Goal: Task Accomplishment & Management: Use online tool/utility

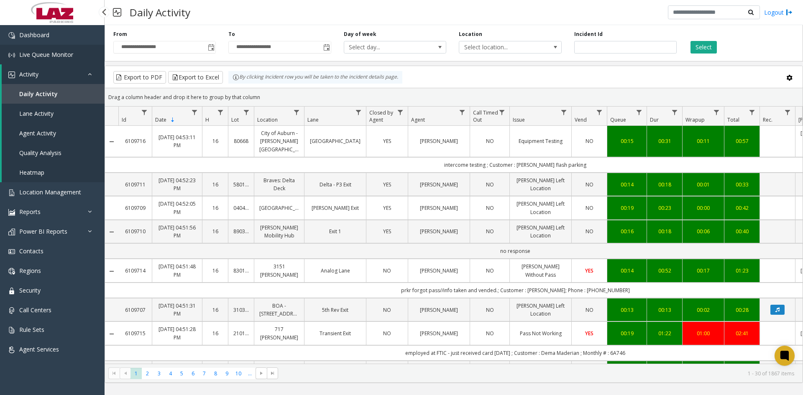
drag, startPoint x: 0, startPoint y: 0, endPoint x: 52, endPoint y: 55, distance: 76.0
click at [52, 55] on span "Live Queue Monitor" at bounding box center [46, 55] width 54 height 8
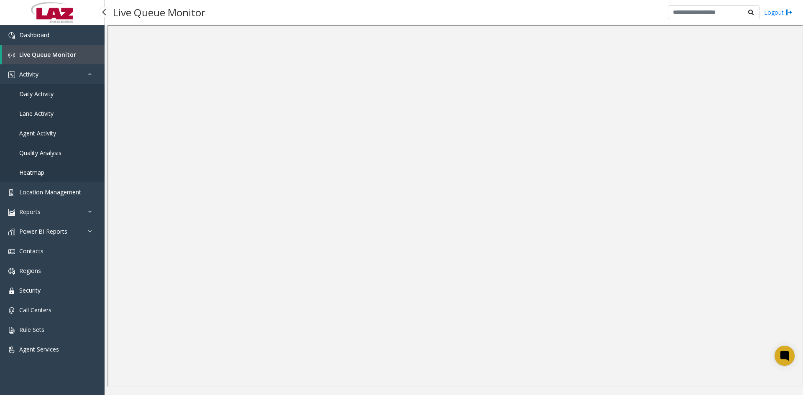
click at [37, 95] on span "Daily Activity" at bounding box center [36, 94] width 34 height 8
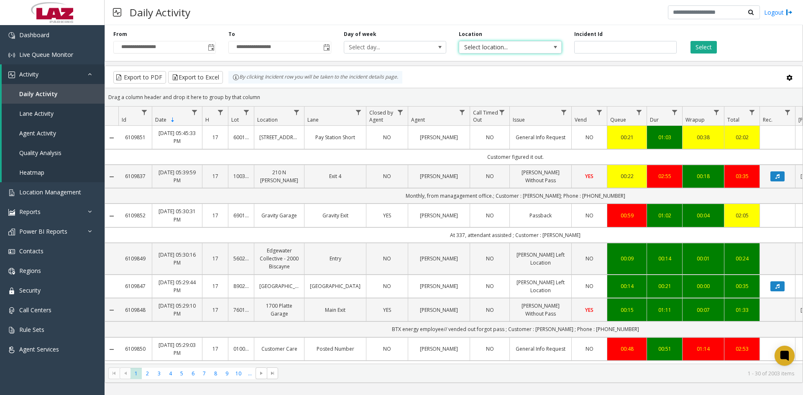
click at [537, 46] on span "Select location..." at bounding box center [500, 47] width 82 height 12
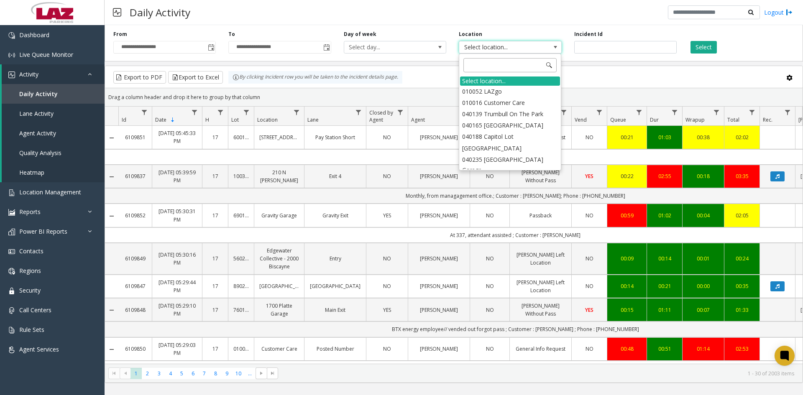
click at [511, 68] on input at bounding box center [509, 65] width 93 height 14
type input "****"
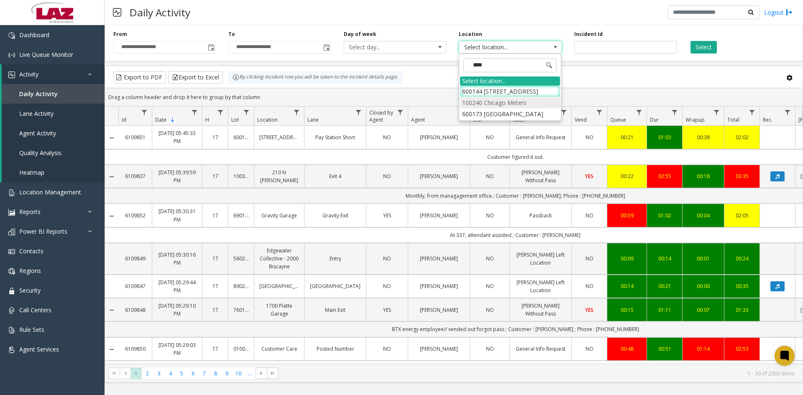
click at [514, 105] on li "100240 Chicago Meters" at bounding box center [510, 102] width 100 height 11
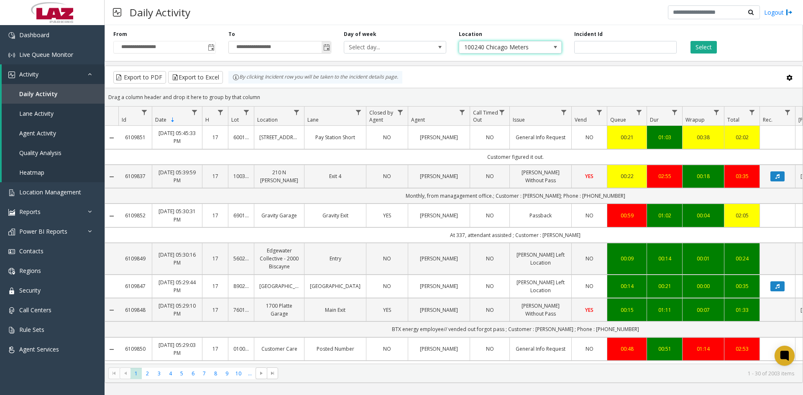
click at [328, 47] on span "Toggle popup" at bounding box center [326, 47] width 7 height 7
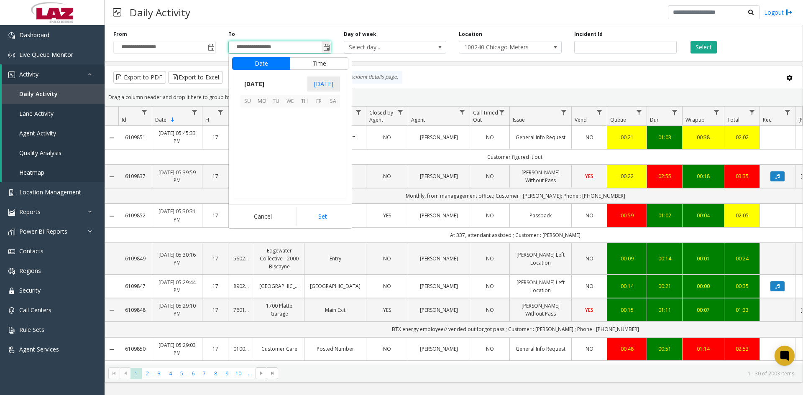
scroll to position [13, 0]
click at [303, 113] on span "4" at bounding box center [304, 115] width 14 height 14
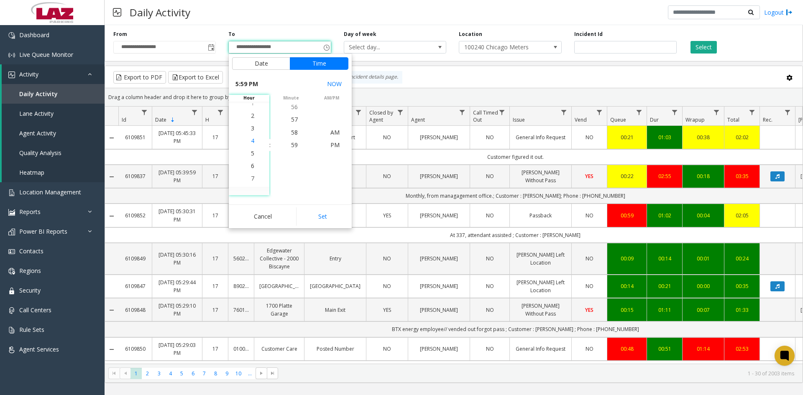
scroll to position [213, 0]
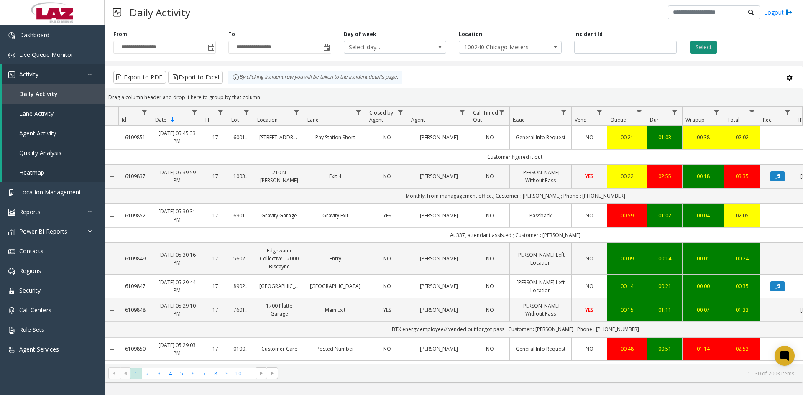
click at [707, 48] on button "Select" at bounding box center [704, 47] width 26 height 13
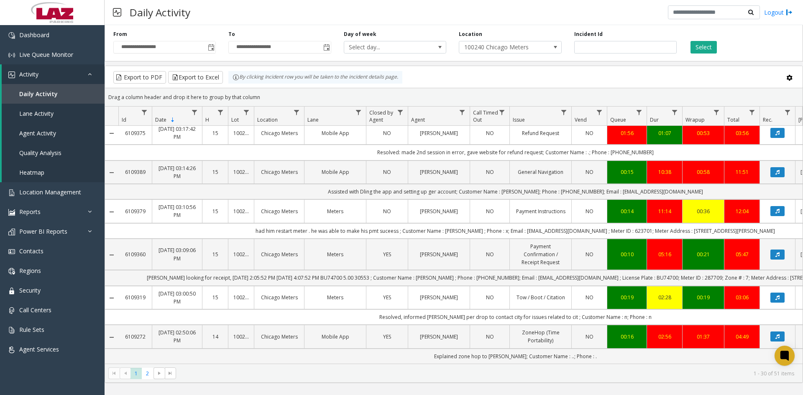
scroll to position [586, 0]
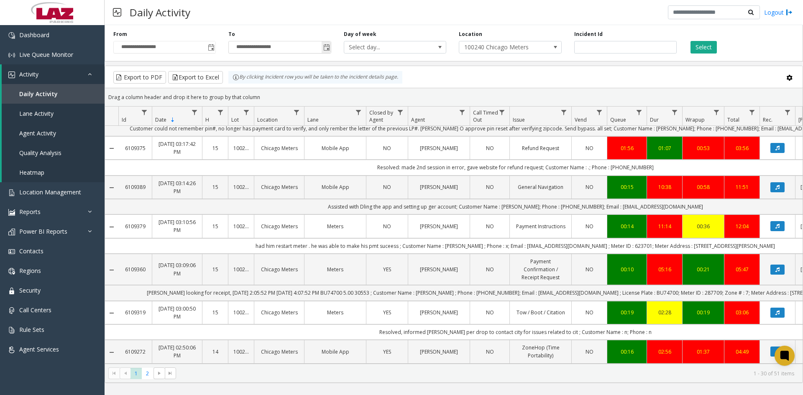
click at [325, 48] on span "Toggle popup" at bounding box center [326, 47] width 7 height 7
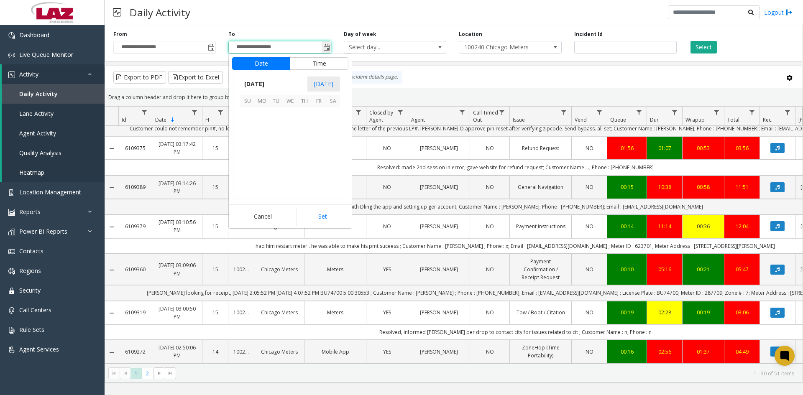
scroll to position [13, 0]
click at [306, 116] on span "4" at bounding box center [304, 115] width 14 height 14
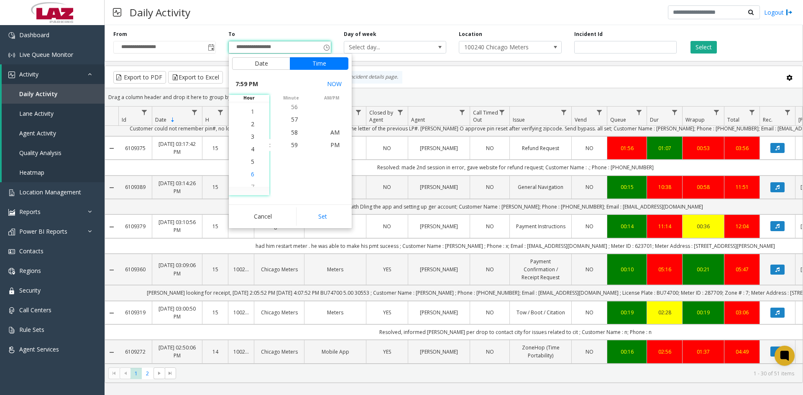
scroll to position [188, 0]
click at [251, 145] on li "3" at bounding box center [252, 145] width 29 height 13
click at [292, 156] on span "15" at bounding box center [294, 158] width 7 height 8
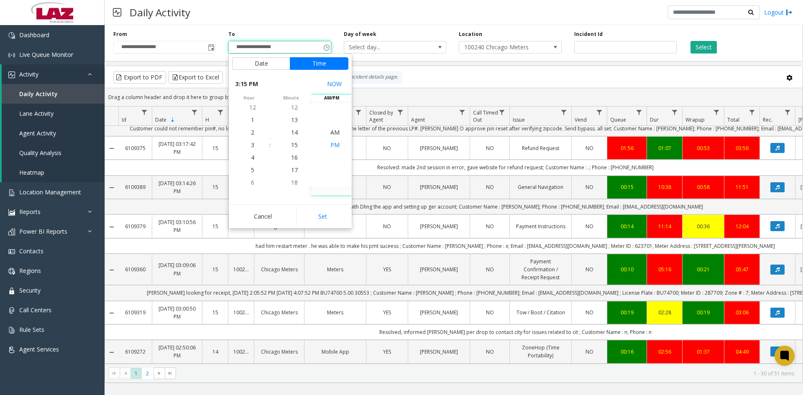
click at [332, 144] on span "PM" at bounding box center [334, 145] width 9 height 8
click at [319, 216] on button "Set" at bounding box center [322, 216] width 53 height 18
type input "**********"
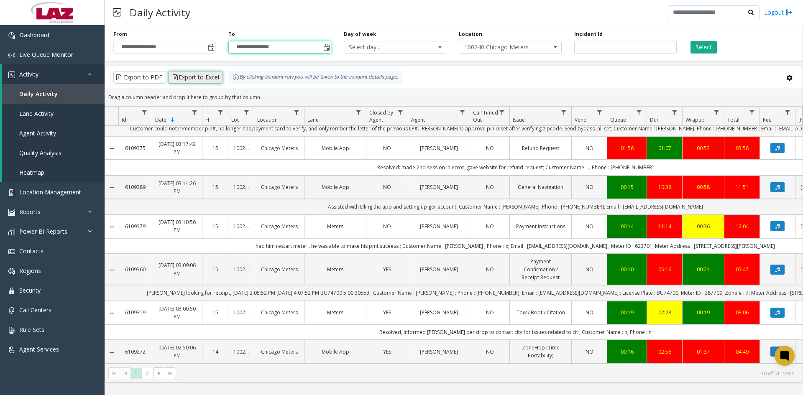
click at [204, 74] on button "Export to Excel" at bounding box center [195, 77] width 55 height 13
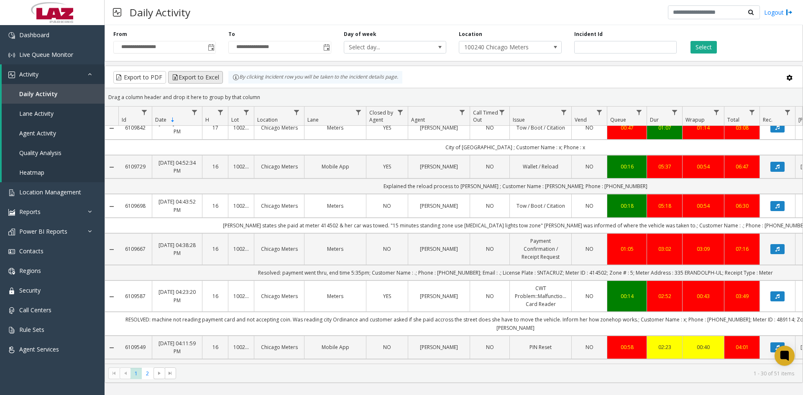
scroll to position [0, 0]
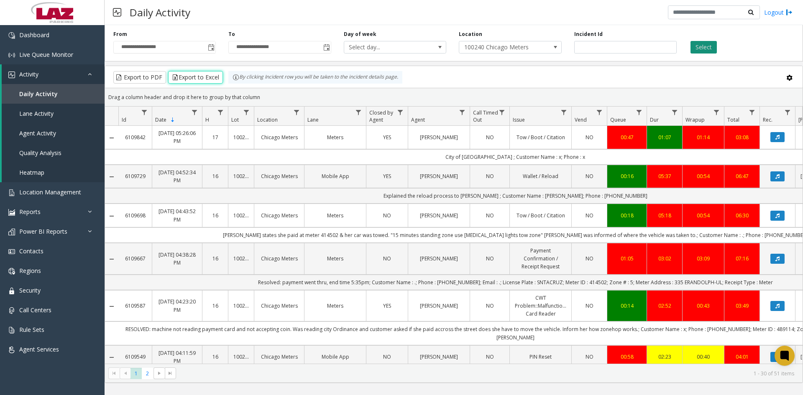
click at [698, 46] on button "Select" at bounding box center [704, 47] width 26 height 13
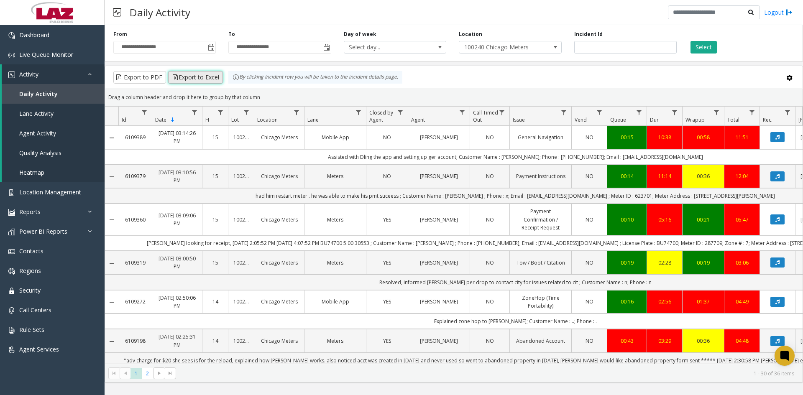
click at [204, 78] on button "Export to Excel" at bounding box center [195, 77] width 55 height 13
